Goal: Obtain resource: Obtain resource

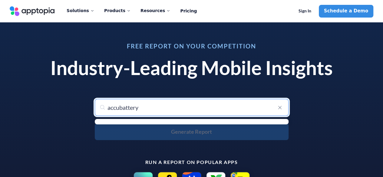
click at [146, 106] on input "accubattery" at bounding box center [192, 107] width 194 height 17
type input "accubattery"
click at [211, 121] on ul "menu-options" at bounding box center [192, 121] width 194 height 5
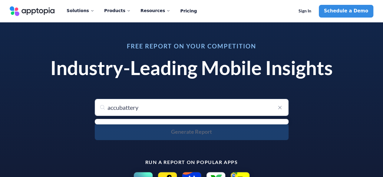
click at [277, 108] on icon at bounding box center [280, 107] width 7 height 8
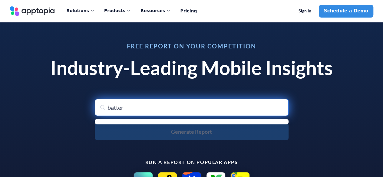
type input "battery"
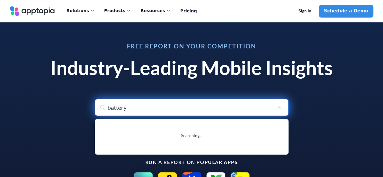
type input "battery Charging Animation App"
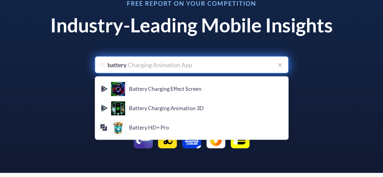
scroll to position [43, 0]
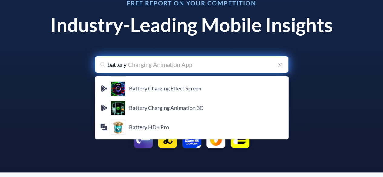
click at [108, 65] on input "battery" at bounding box center [192, 64] width 194 height 17
type input "abattery"
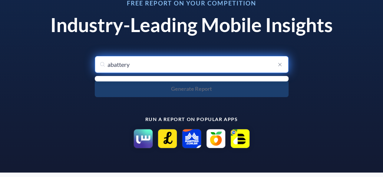
type input "battery"
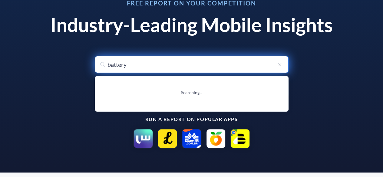
type input "battery Charging Animation App"
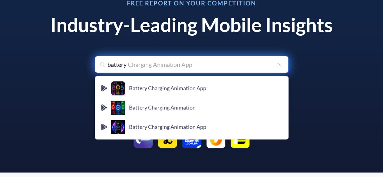
click at [139, 65] on input "battery" at bounding box center [192, 64] width 194 height 17
type input "battery l"
type input "battery health"
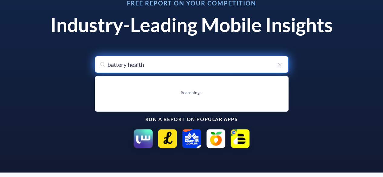
type input "battery health & Life Checker"
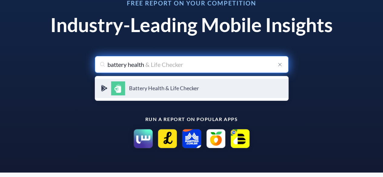
click at [143, 89] on h4 "Battery Health & Life Checker" at bounding box center [206, 88] width 154 height 7
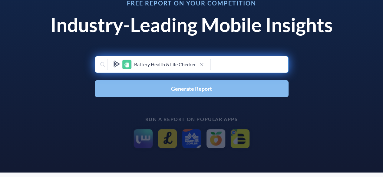
click at [164, 85] on button "Generate Report" at bounding box center [192, 88] width 194 height 17
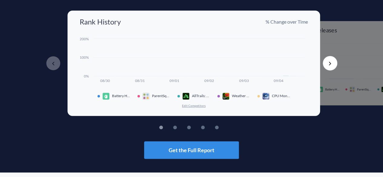
scroll to position [44, 0]
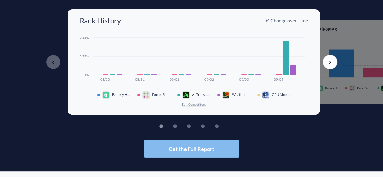
click at [202, 151] on span "Get the Full Report" at bounding box center [192, 148] width 46 height 5
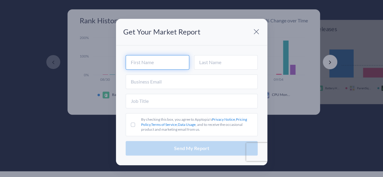
click at [151, 60] on input "text" at bounding box center [158, 62] width 64 height 15
type input "[PERSON_NAME]"
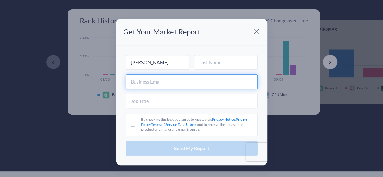
click at [153, 84] on input "text" at bounding box center [192, 82] width 132 height 15
paste input "[EMAIL_ADDRESS][DOMAIN_NAME]"
type input "[EMAIL_ADDRESS][DOMAIN_NAME]"
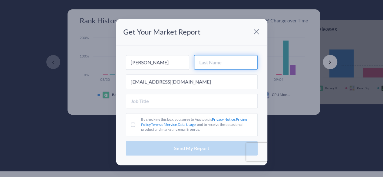
click at [214, 61] on input "text" at bounding box center [226, 62] width 64 height 15
type input "[PERSON_NAME]"
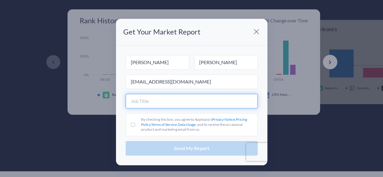
click at [181, 100] on input "text" at bounding box center [192, 101] width 132 height 15
type input "marketing"
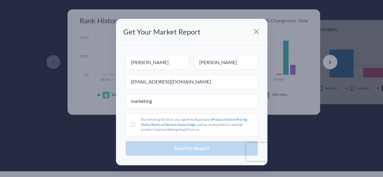
click at [130, 127] on label "By checking this box, you agree to Apptopia's Privacy Notice , Pricing Policy ,…" at bounding box center [192, 124] width 132 height 23
click at [131, 127] on input "By checking this box, you agree to Apptopia's Privacy Notice , Pricing Policy ,…" at bounding box center [133, 125] width 4 height 4
checkbox input "true"
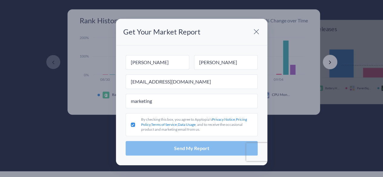
click at [161, 146] on button "Send My Report" at bounding box center [192, 148] width 132 height 15
